Goal: Transaction & Acquisition: Purchase product/service

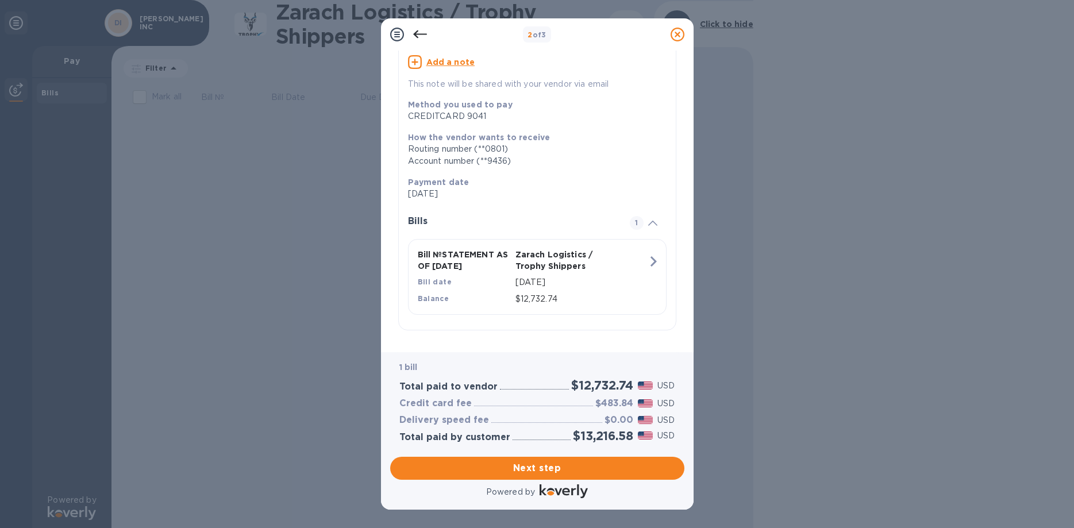
scroll to position [124, 0]
click at [531, 462] on span "Next step" at bounding box center [538, 469] width 276 height 14
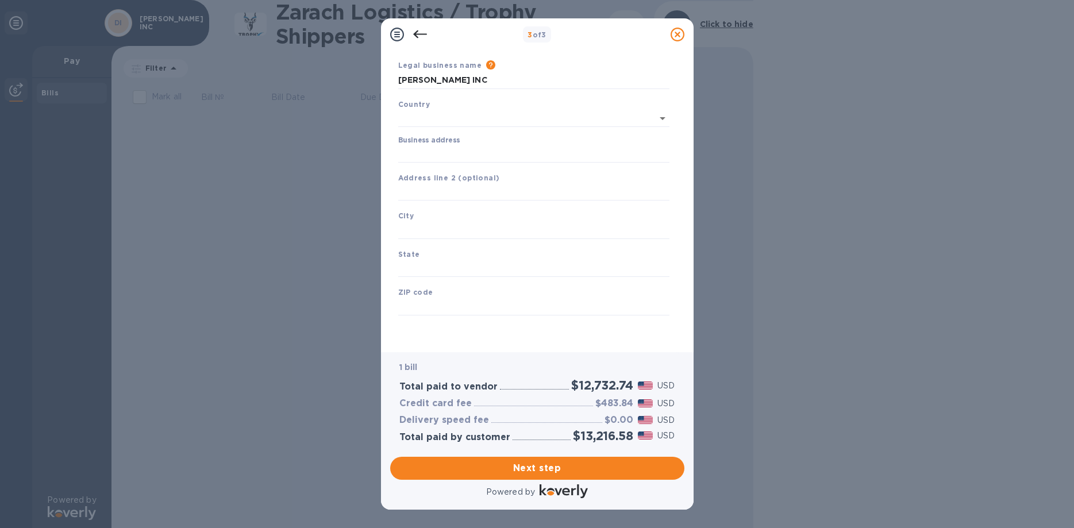
scroll to position [47, 0]
type input "United States"
click at [442, 146] on input "Business address" at bounding box center [533, 153] width 271 height 17
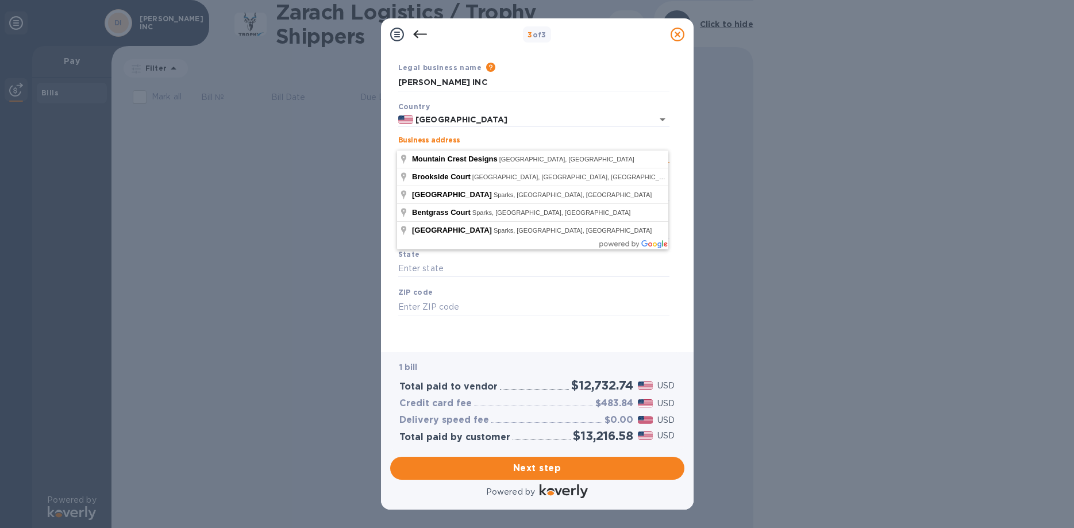
type input "p"
type input "1865 Benson Avenue"
type input "NY"
type input "11214"
drag, startPoint x: 513, startPoint y: 135, endPoint x: 264, endPoint y: 135, distance: 248.4
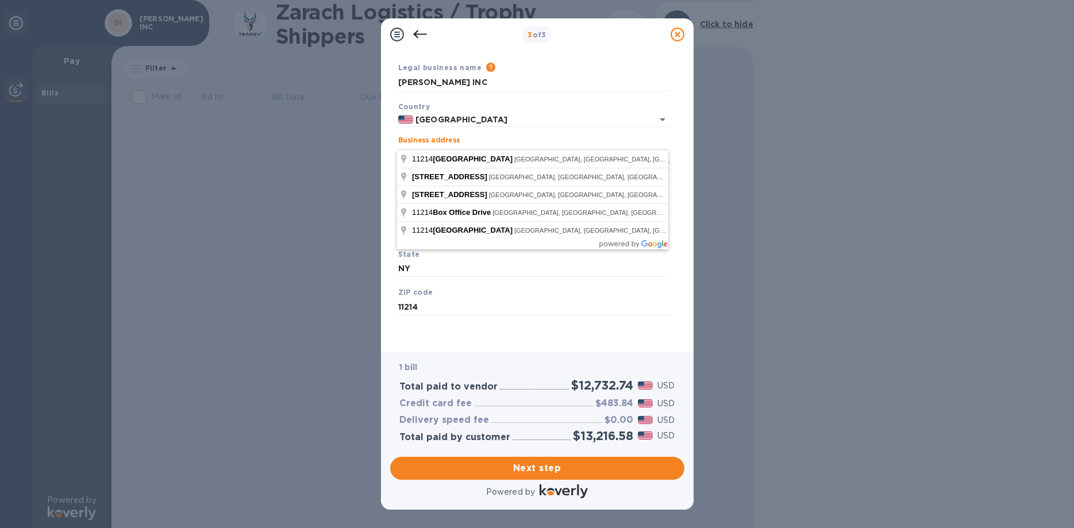
click at [398, 145] on input "1865 Benson Avenue" at bounding box center [533, 153] width 271 height 17
type input "PO BOX 11214"
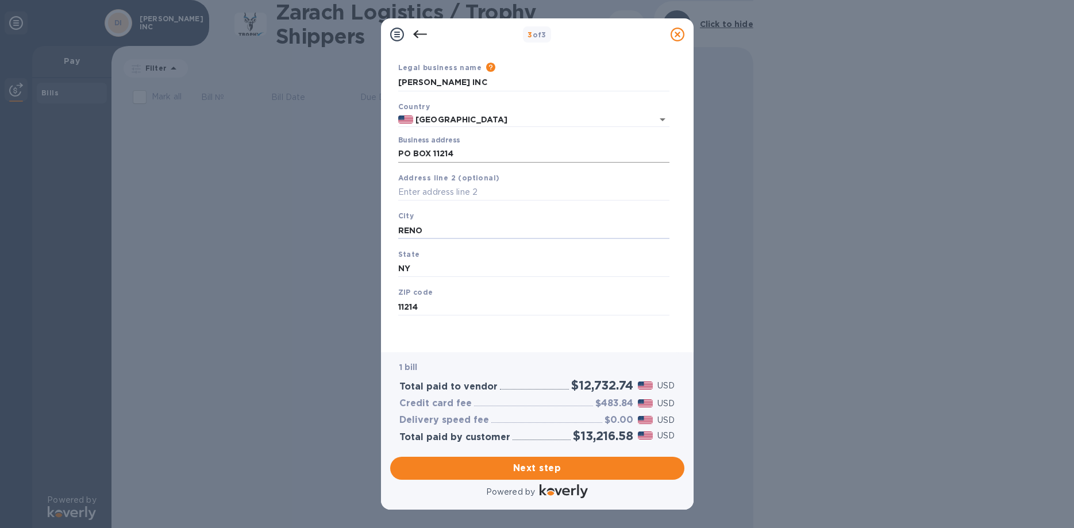
type input "RENO"
type input "NV"
type input "89510"
click at [506, 333] on div "Business Information Legal business name Please provide the legal name that app…" at bounding box center [537, 202] width 313 height 302
click at [539, 462] on span "Next step" at bounding box center [538, 469] width 276 height 14
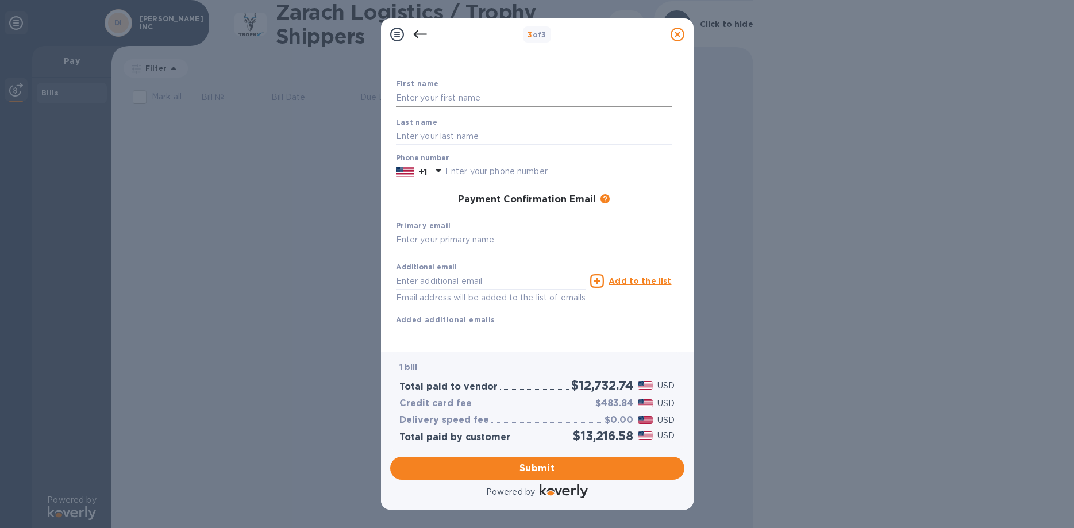
click at [482, 103] on input "text" at bounding box center [534, 98] width 276 height 17
click at [475, 101] on input "text" at bounding box center [534, 98] width 276 height 17
type input "KUNALL"
type input "PATEL"
type input "7328740475"
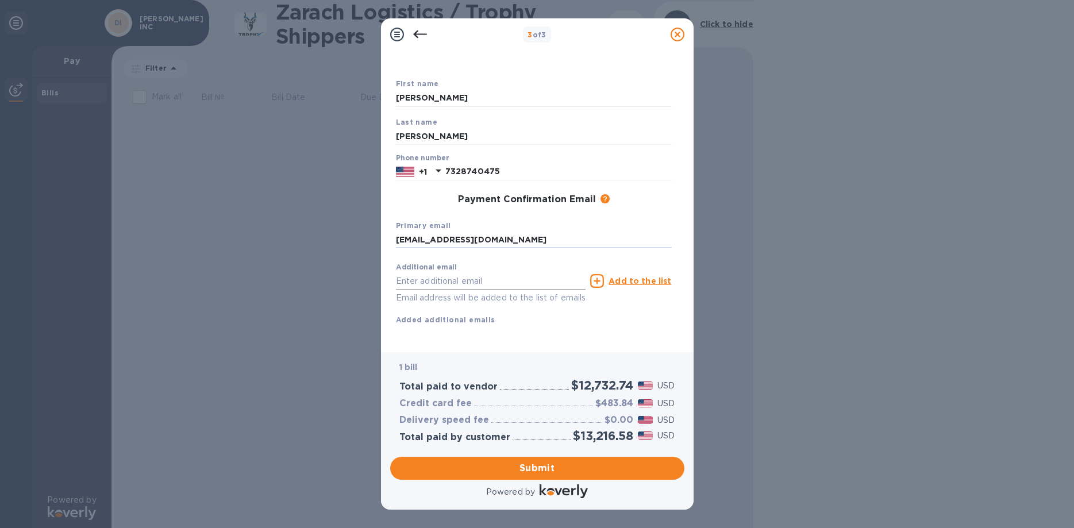
type input "KUNALLP@DAVIDSONSTEA.COM"
click at [467, 279] on input "text" at bounding box center [491, 280] width 190 height 17
click at [493, 469] on span "Submit" at bounding box center [538, 469] width 276 height 14
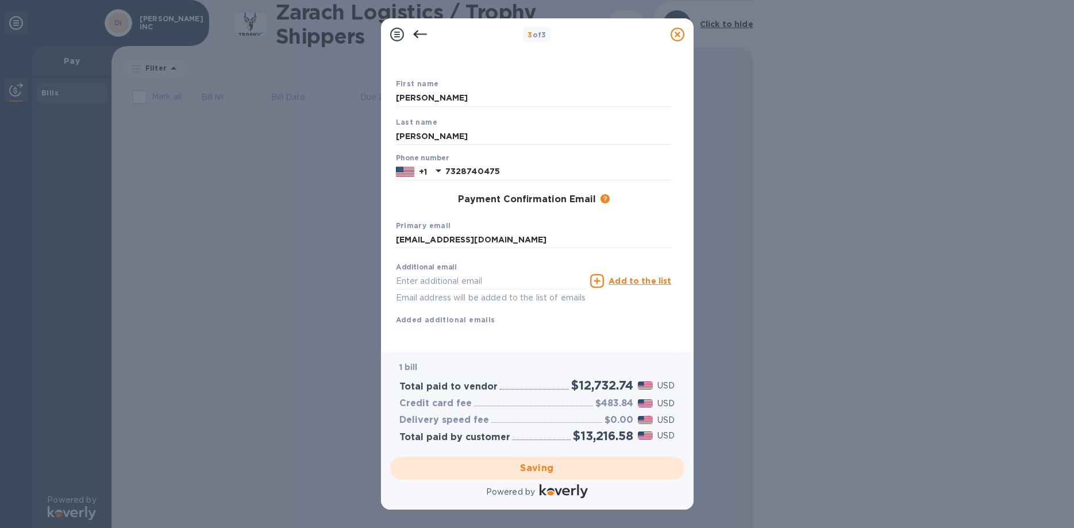
scroll to position [0, 0]
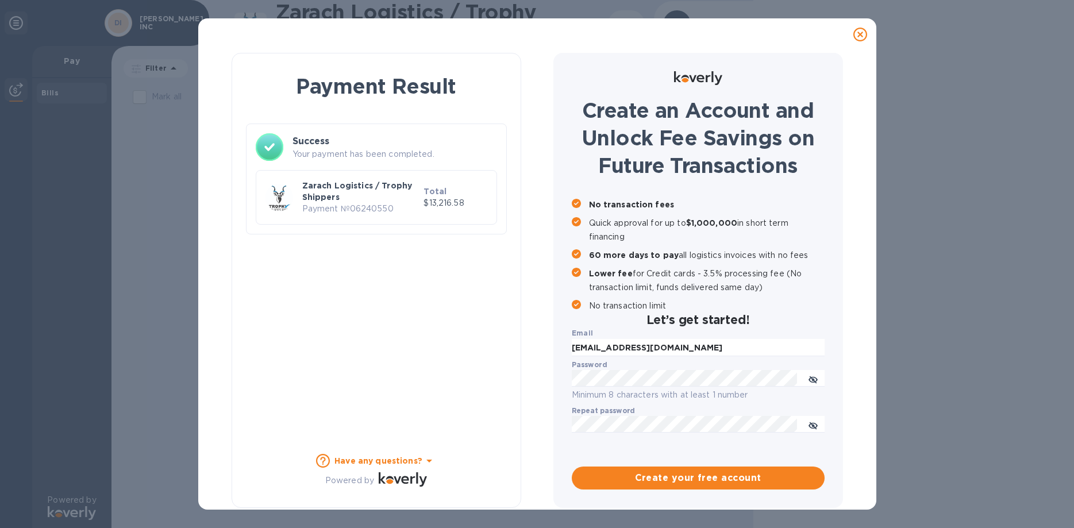
click at [412, 260] on div "Payment Result Success Your payment has been completed. Zarach Logistics / Trop…" at bounding box center [377, 280] width 290 height 455
